Goal: Navigation & Orientation: Find specific page/section

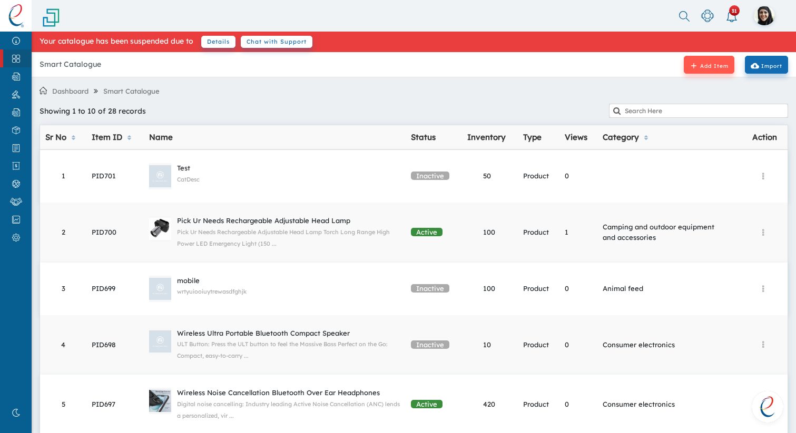
click at [494, 8] on nav "Chat With Support Help Center System Status System Updates 31 Invoice 6 More 14…" at bounding box center [398, 16] width 796 height 32
click at [296, 112] on div "Showing 1 to 10 of 28 records" at bounding box center [318, 112] width 569 height 16
click at [19, 20] on img at bounding box center [16, 15] width 16 height 23
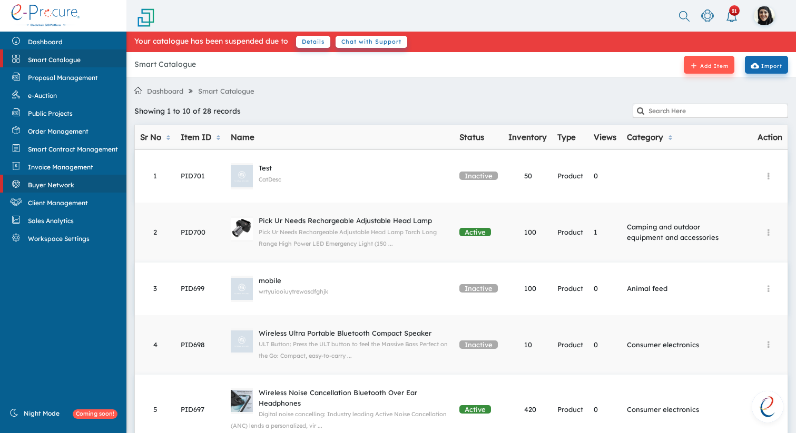
click at [51, 183] on span "Buyer Network" at bounding box center [51, 185] width 46 height 8
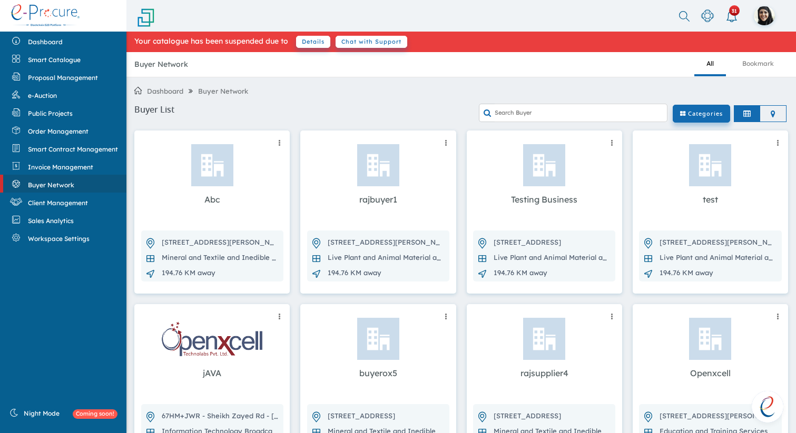
click at [783, 110] on li at bounding box center [773, 114] width 26 height 16
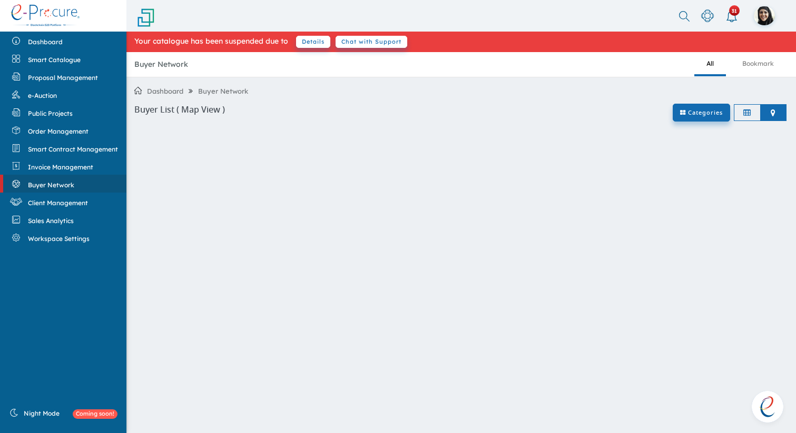
scroll to position [60, 0]
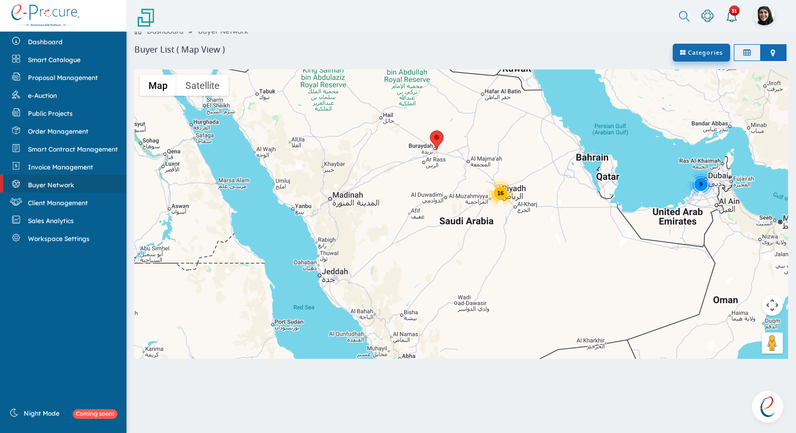
click at [501, 11] on nav "Chat With Support Help Center System Status System Updates 31 Invoice 6 More 14…" at bounding box center [398, 16] width 796 height 32
click at [742, 54] on li at bounding box center [747, 53] width 26 height 16
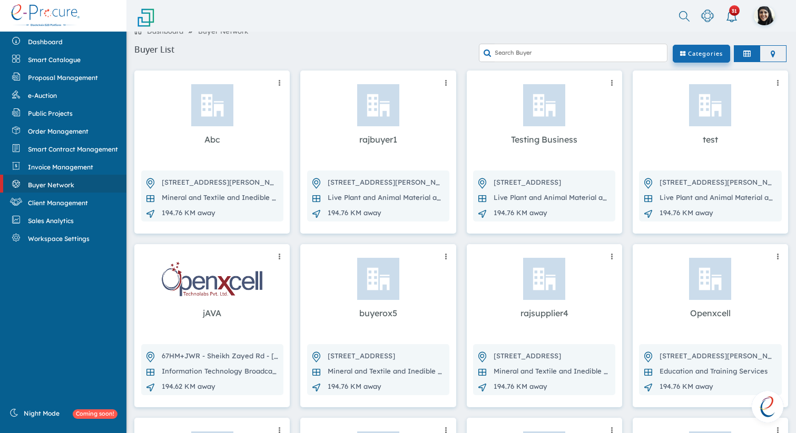
click at [773, 57] on icon at bounding box center [772, 54] width 5 height 8
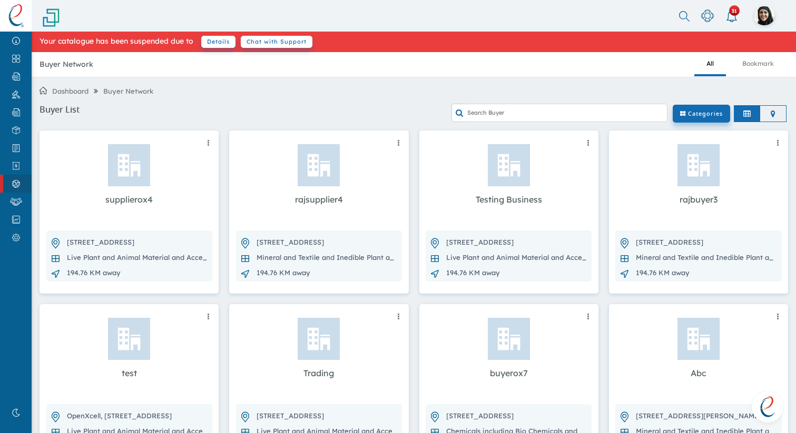
click at [275, 67] on div "Buyer Network All Bookmark" at bounding box center [414, 64] width 764 height 25
click at [764, 114] on li at bounding box center [773, 114] width 26 height 16
click at [774, 113] on icon at bounding box center [772, 114] width 5 height 8
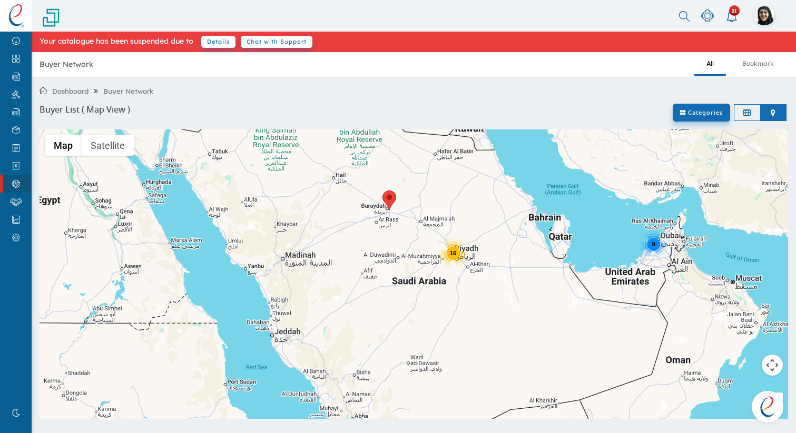
drag, startPoint x: 572, startPoint y: 310, endPoint x: 496, endPoint y: 304, distance: 76.0
click at [496, 304] on div "9 16 3" at bounding box center [413, 275] width 748 height 290
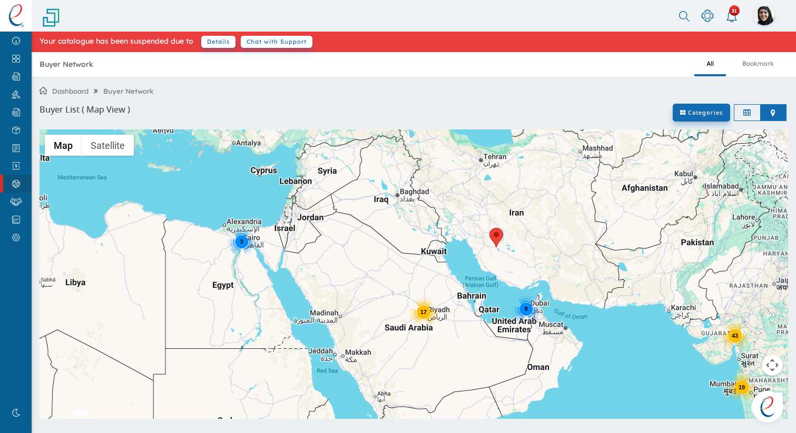
drag, startPoint x: 475, startPoint y: 291, endPoint x: 405, endPoint y: 258, distance: 77.0
click at [405, 258] on div "43 17 9 19 3" at bounding box center [413, 275] width 748 height 290
click at [13, 13] on img at bounding box center [16, 15] width 16 height 23
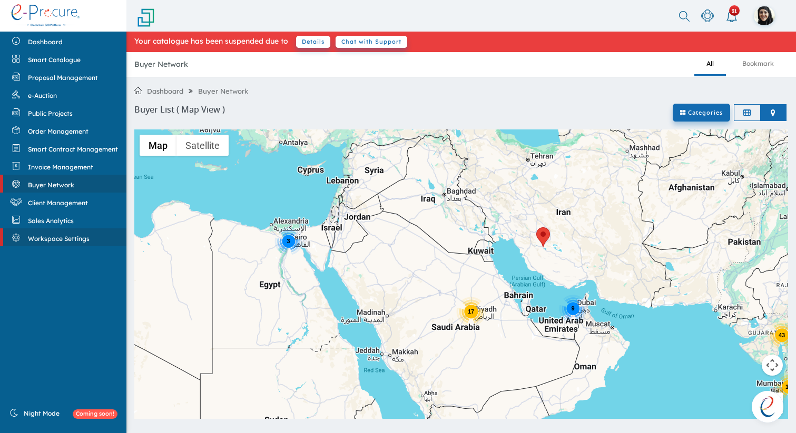
click at [67, 232] on link "Workspace Settings" at bounding box center [63, 238] width 126 height 18
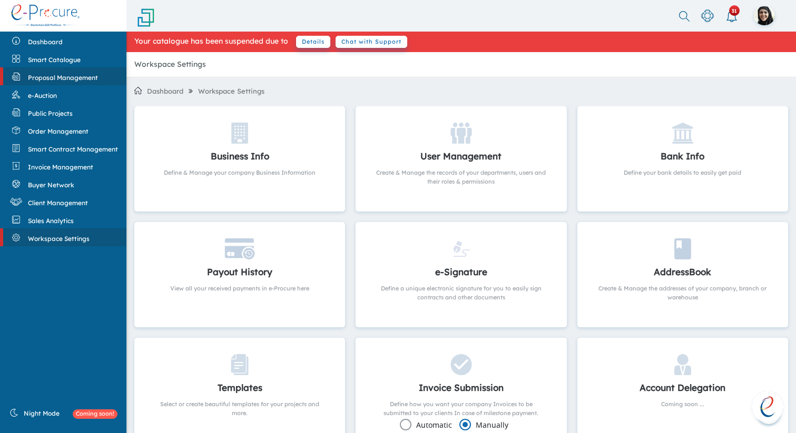
click at [63, 81] on span "Proposal Management" at bounding box center [63, 78] width 70 height 8
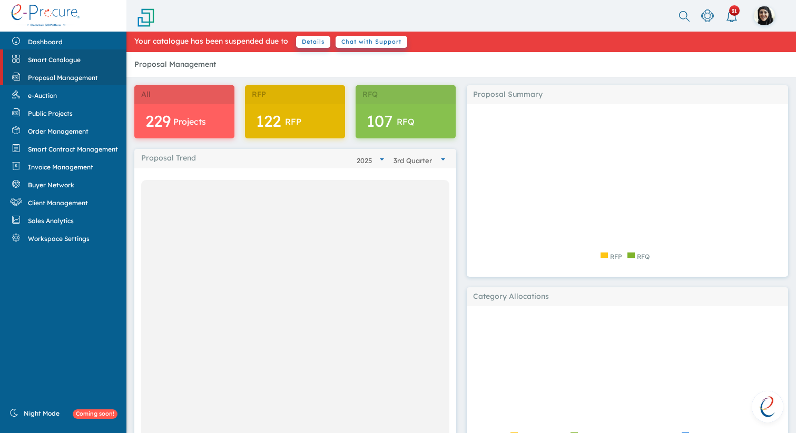
click at [62, 57] on span "Smart Catalogue" at bounding box center [54, 60] width 53 height 8
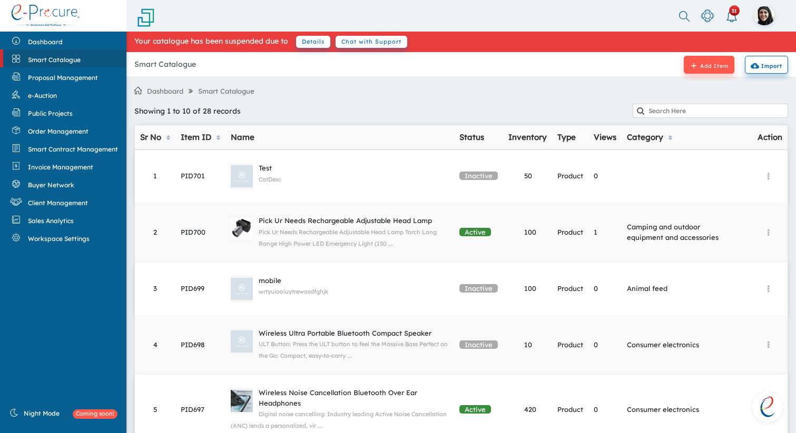
click at [752, 64] on icon "cloud_download" at bounding box center [754, 66] width 8 height 8
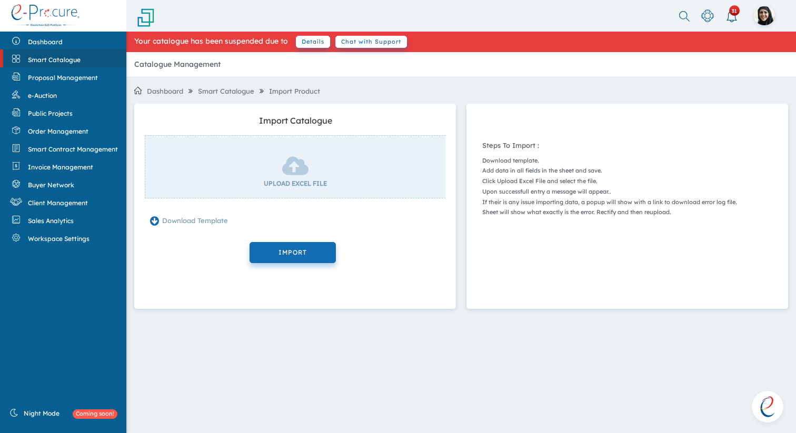
click at [154, 221] on icon at bounding box center [154, 221] width 9 height 11
click at [53, 33] on link "Dashboard" at bounding box center [63, 41] width 126 height 18
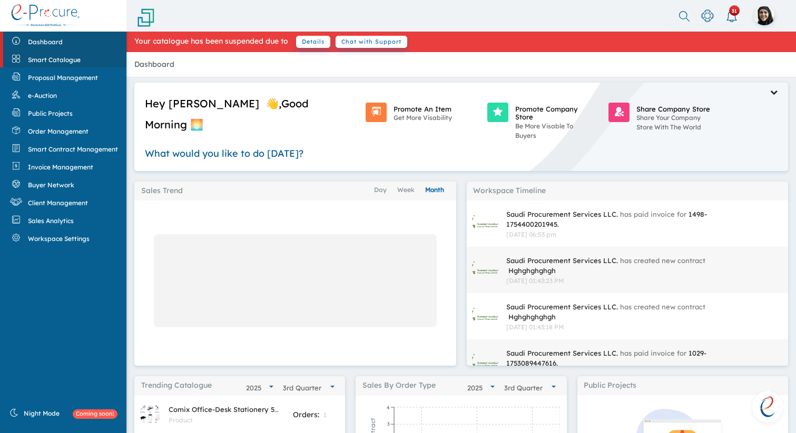
click at [46, 61] on span "Smart Catalogue" at bounding box center [54, 60] width 53 height 8
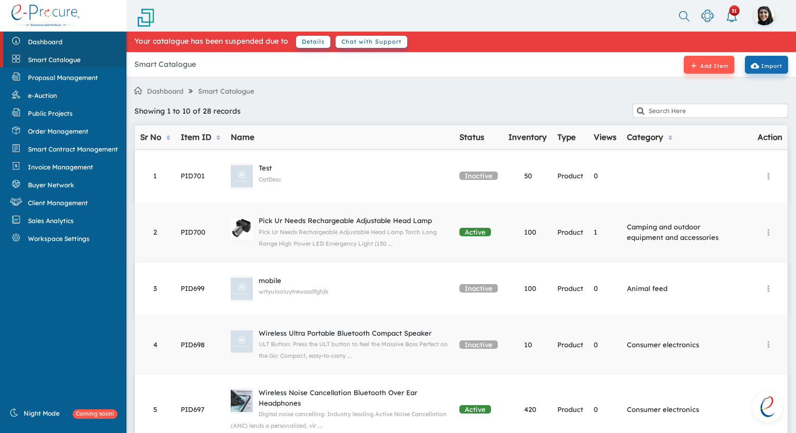
click at [46, 40] on span "Dashboard" at bounding box center [45, 42] width 35 height 8
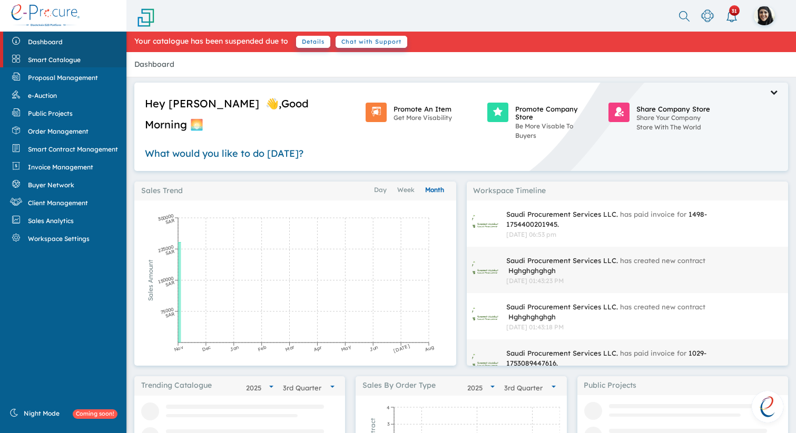
click at [46, 49] on link "Smart Catalogue" at bounding box center [63, 58] width 126 height 18
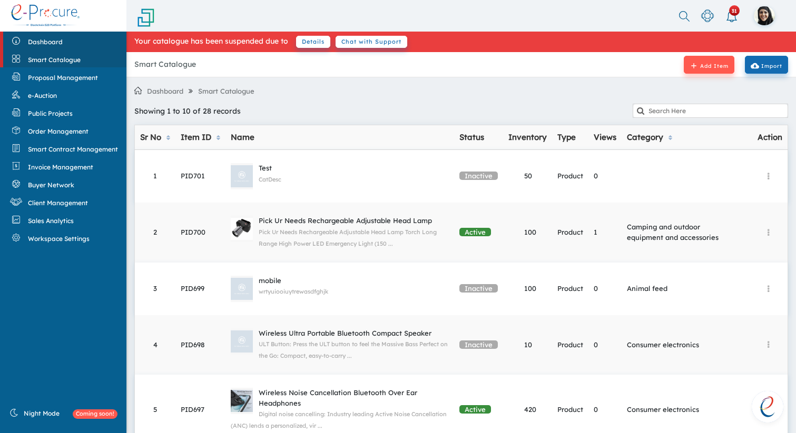
click at [46, 36] on link "Dashboard" at bounding box center [63, 41] width 126 height 18
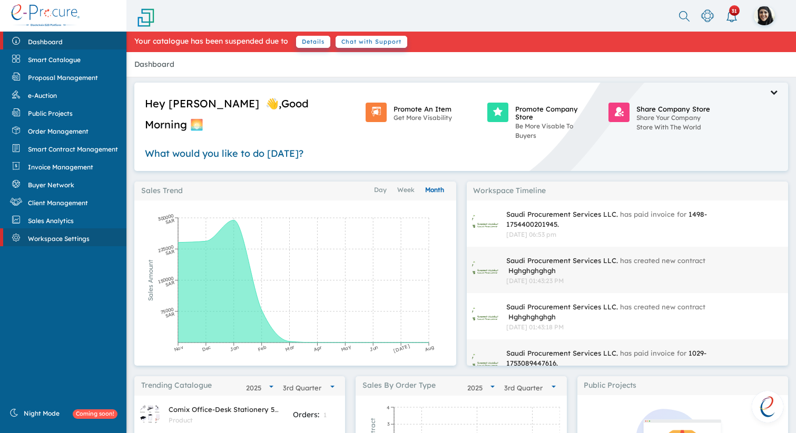
click at [72, 245] on link "Workspace Settings" at bounding box center [63, 238] width 126 height 18
